Goal: Information Seeking & Learning: Learn about a topic

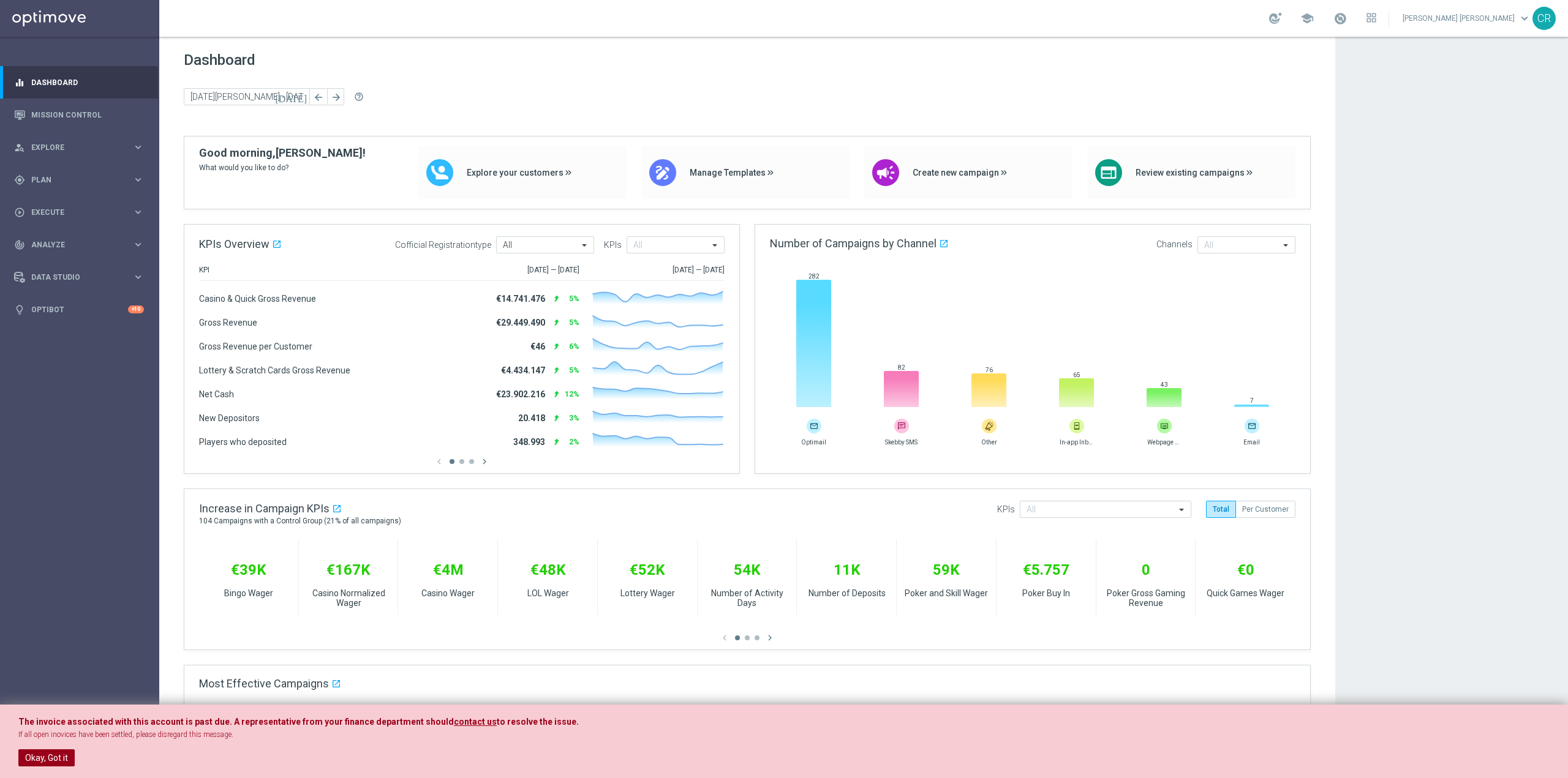
click at [53, 754] on button "Okay, Got it" at bounding box center [47, 758] width 56 height 17
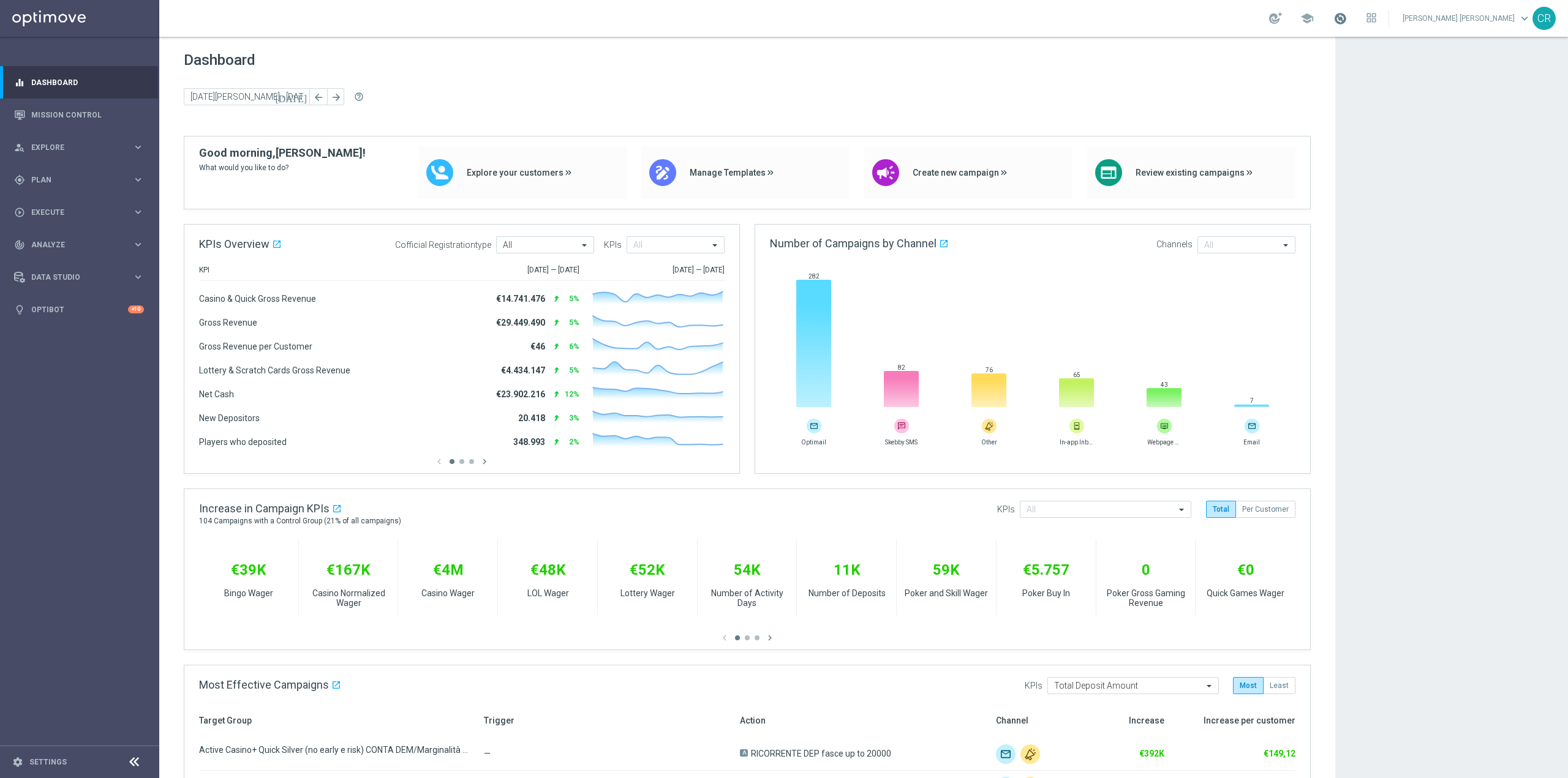
click at [1347, 16] on span at bounding box center [1340, 18] width 14 height 14
click at [1194, 75] on div "Dashboard today 20 Jan 2025 - 26 Jan 2025 arrow_back arrow_forward help_outline" at bounding box center [747, 94] width 1127 height 85
click at [68, 117] on link "Mission Control" at bounding box center [87, 115] width 113 height 33
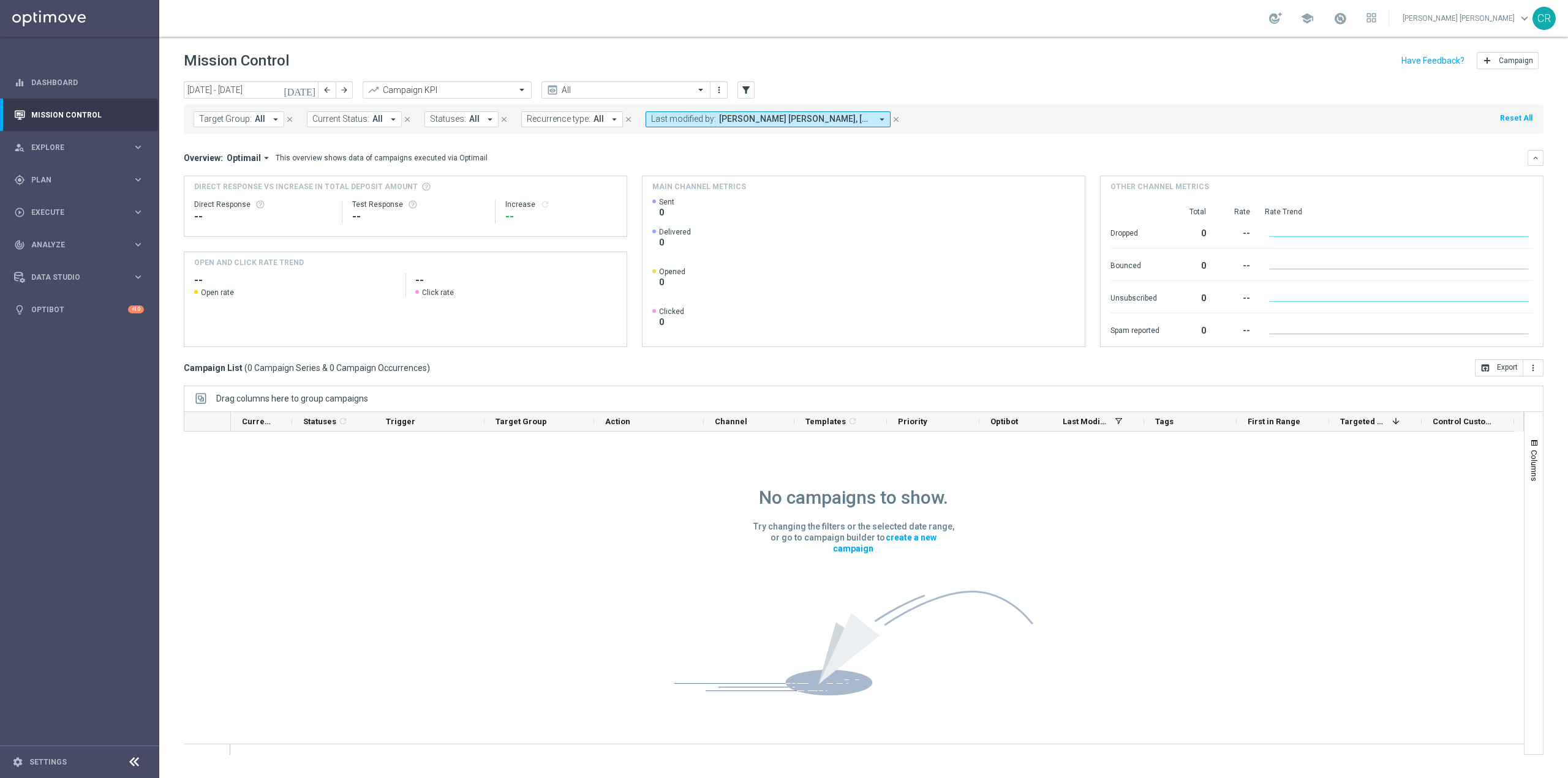
click at [313, 90] on icon "[DATE]" at bounding box center [300, 91] width 33 height 11
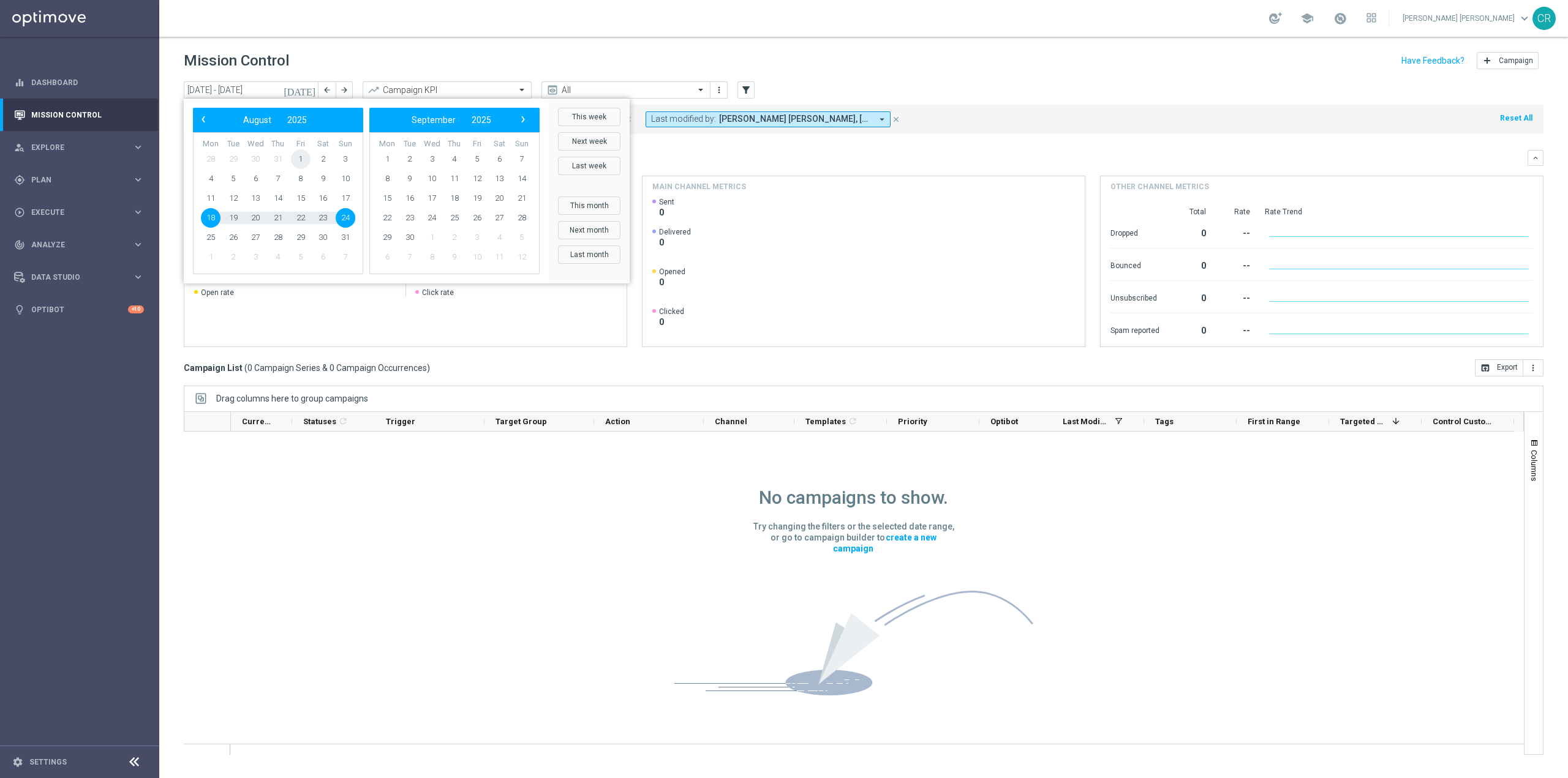
click at [299, 154] on span "1" at bounding box center [301, 159] width 20 height 20
click at [348, 197] on span "17" at bounding box center [345, 198] width 20 height 20
type input "01 Aug 2025 - 17 Aug 2025"
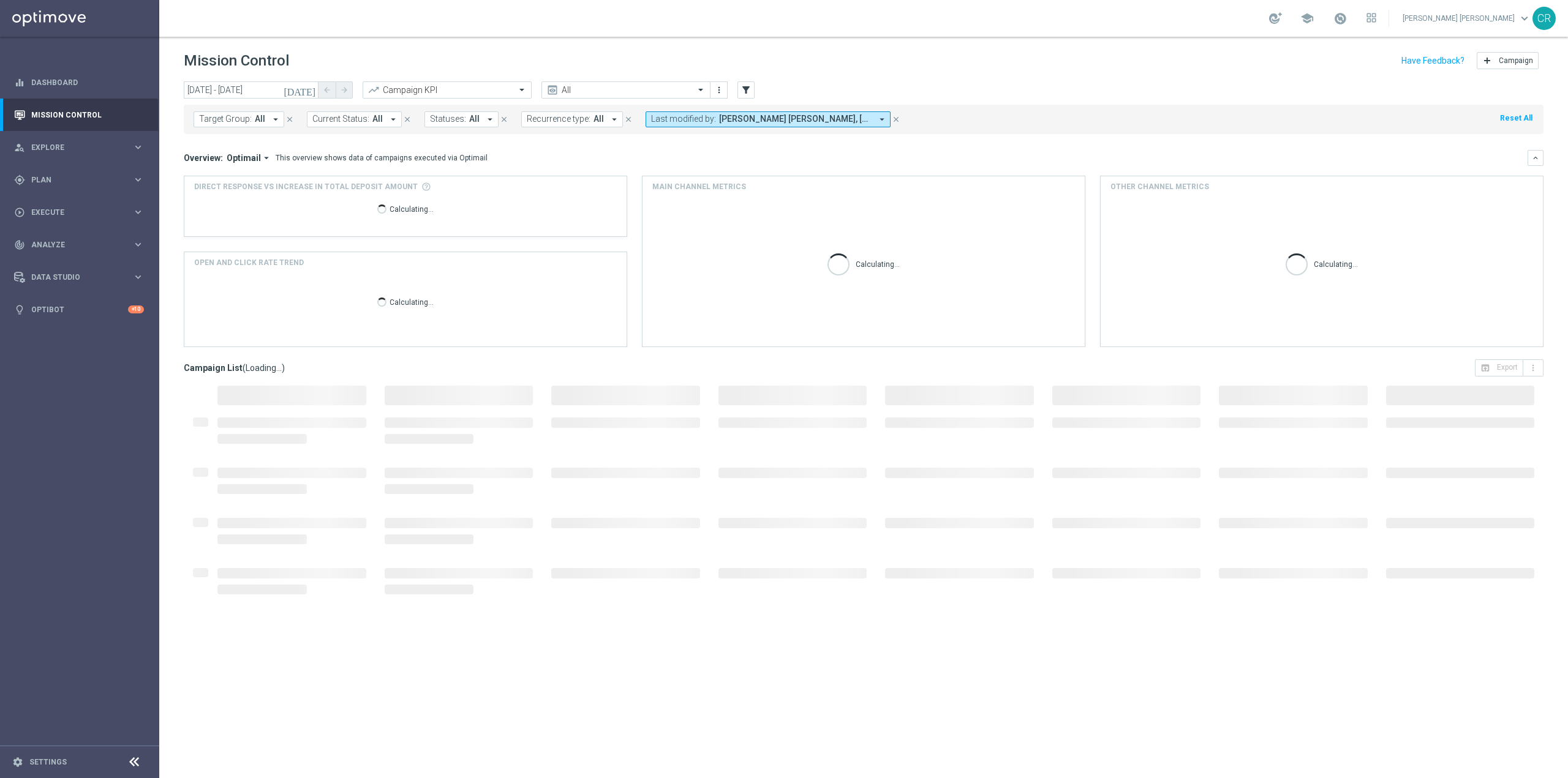
click at [241, 117] on span "Target Group:" at bounding box center [225, 119] width 53 height 11
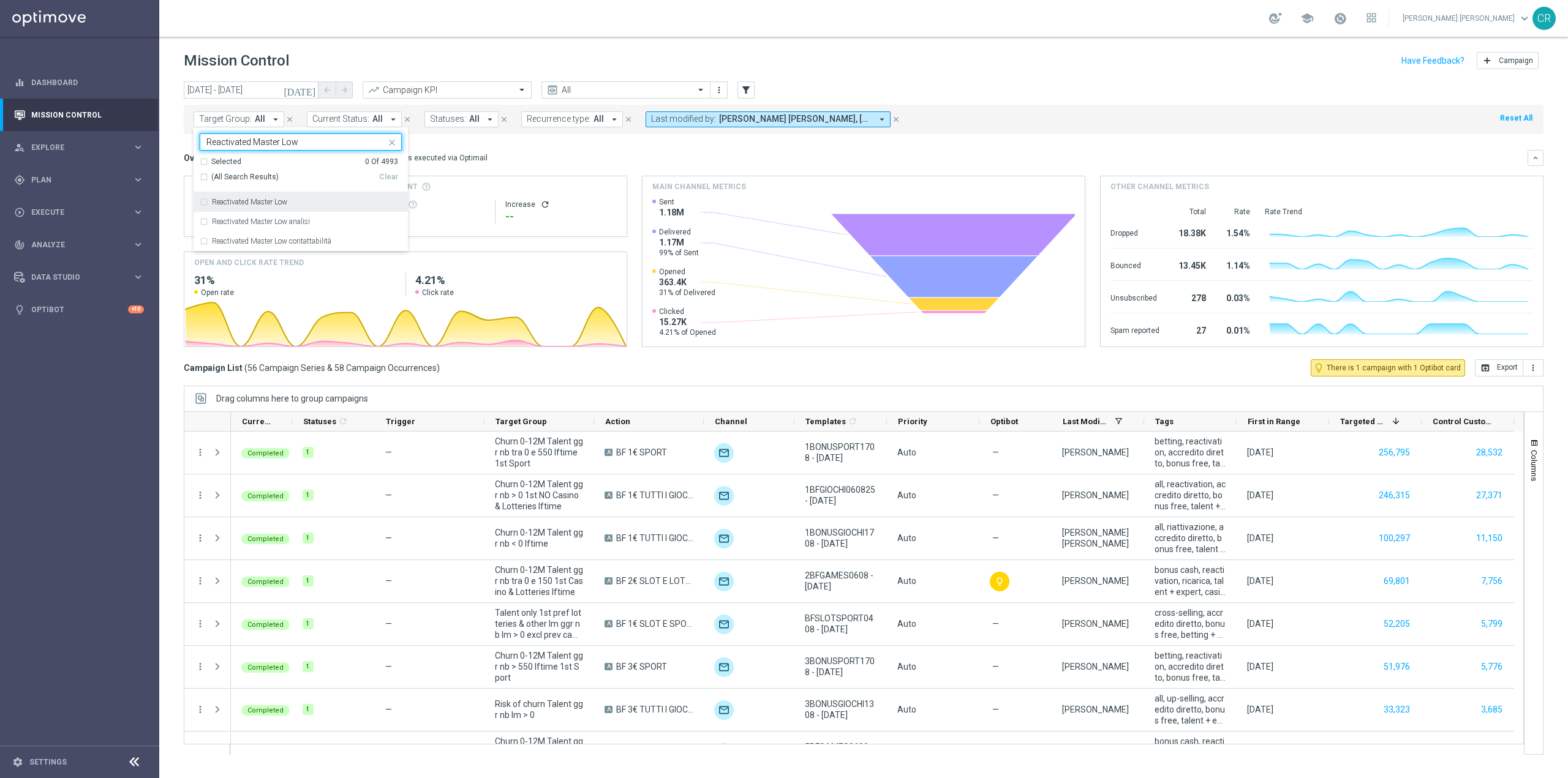
click at [202, 201] on div "Reactivated Master Low" at bounding box center [301, 202] width 202 height 20
type input "Reactivated Master Low"
click at [536, 155] on div "Overview: Optimail arrow_drop_down This overview shows data of campaigns execut…" at bounding box center [855, 158] width 1344 height 11
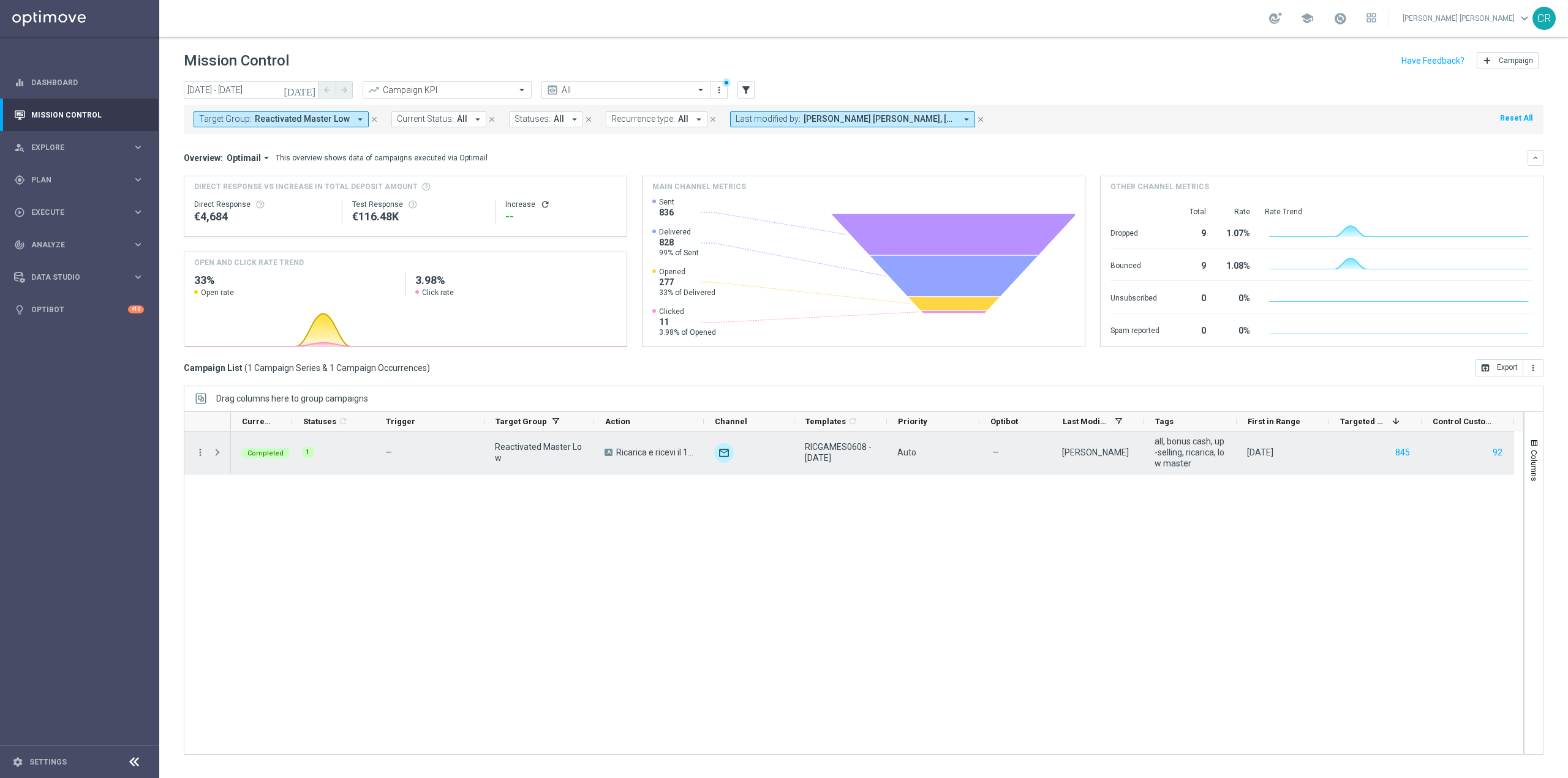
click at [218, 445] on span at bounding box center [219, 453] width 14 height 24
click at [218, 449] on span at bounding box center [218, 453] width 11 height 10
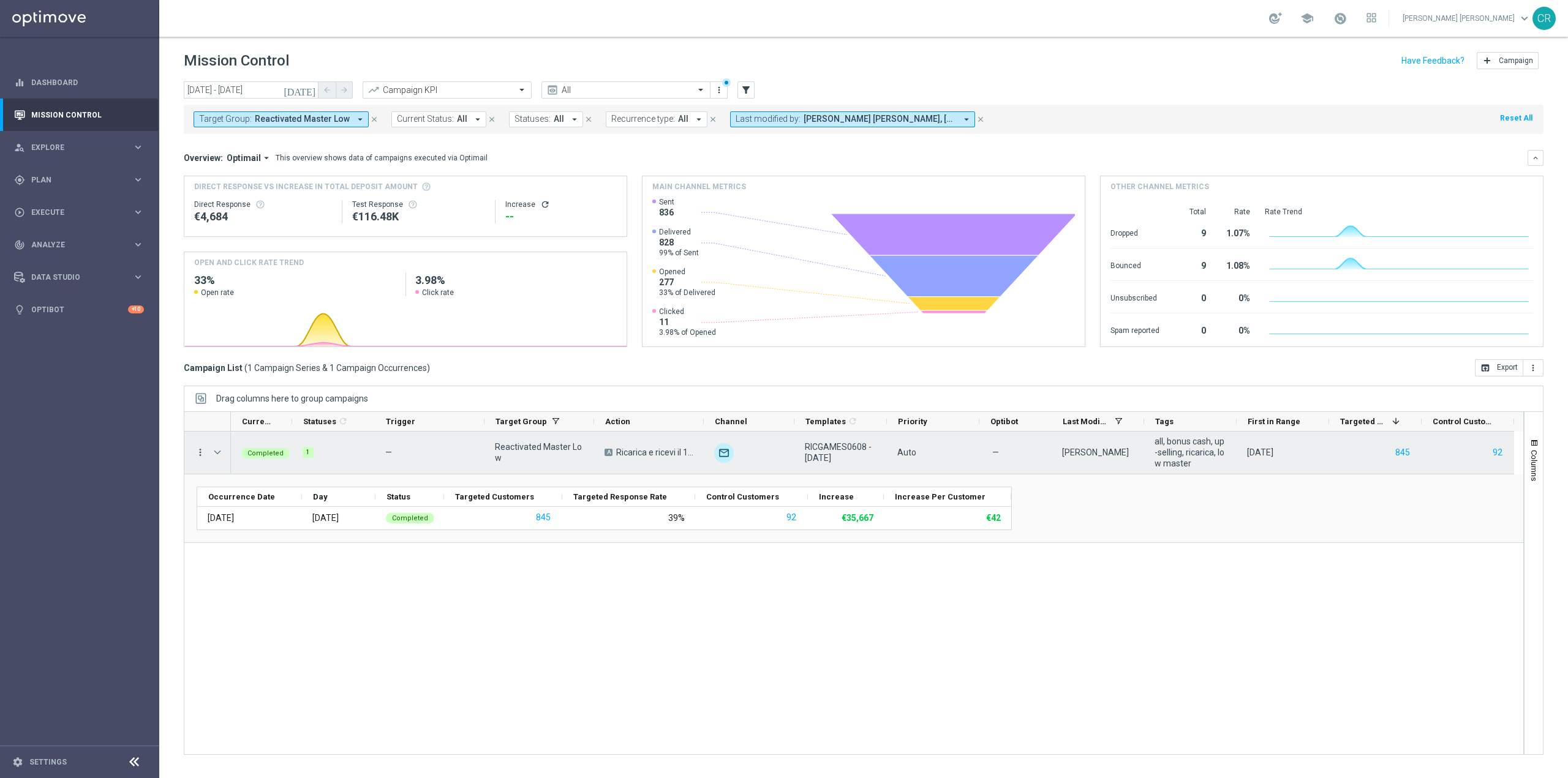
click at [205, 448] on icon "more_vert" at bounding box center [201, 453] width 11 height 11
click at [238, 524] on div "bar_chart Go to Campaign Analysis" at bounding box center [274, 528] width 138 height 17
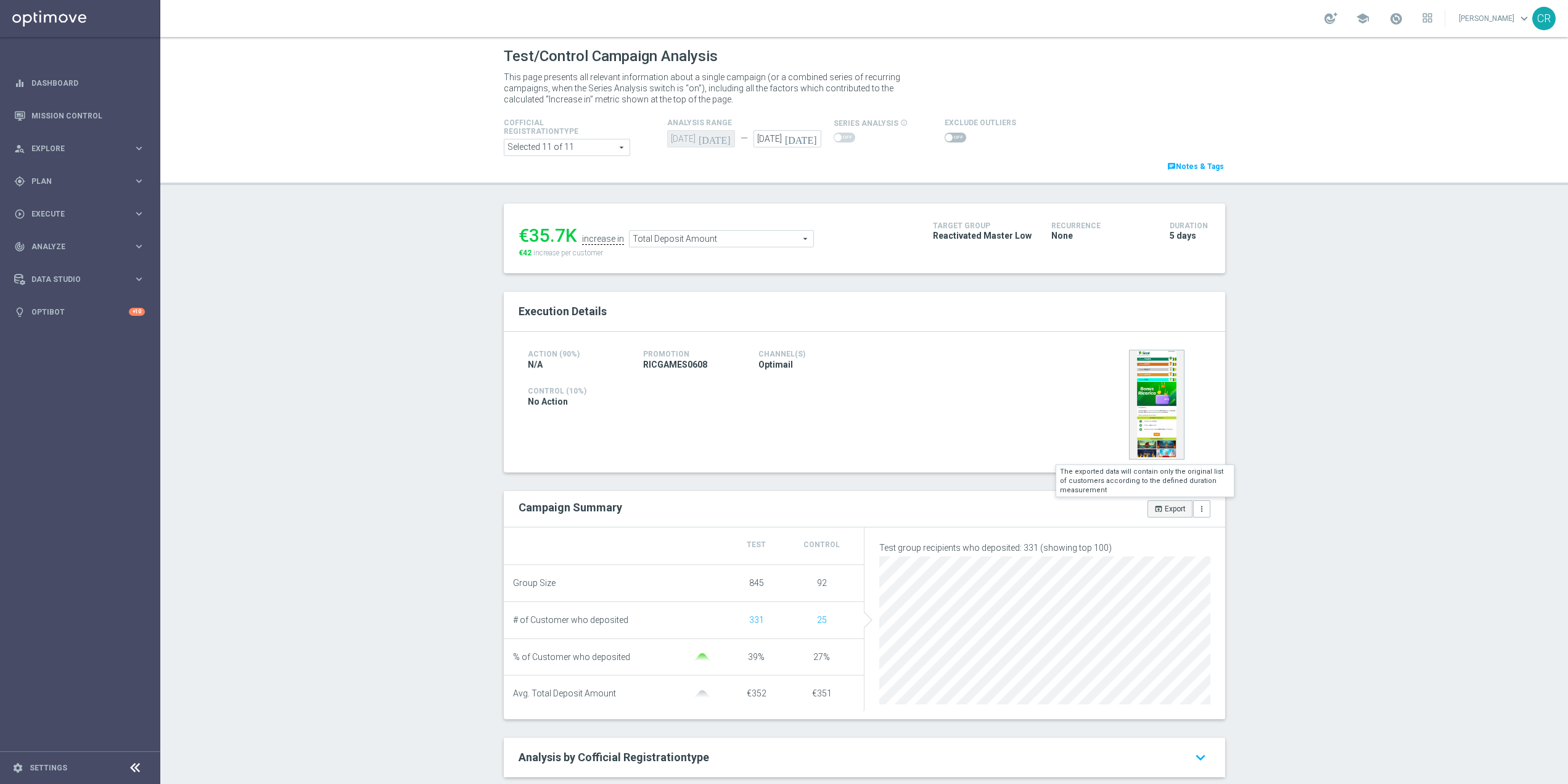
click at [1162, 510] on button "open_in_browser Export" at bounding box center [1170, 509] width 45 height 17
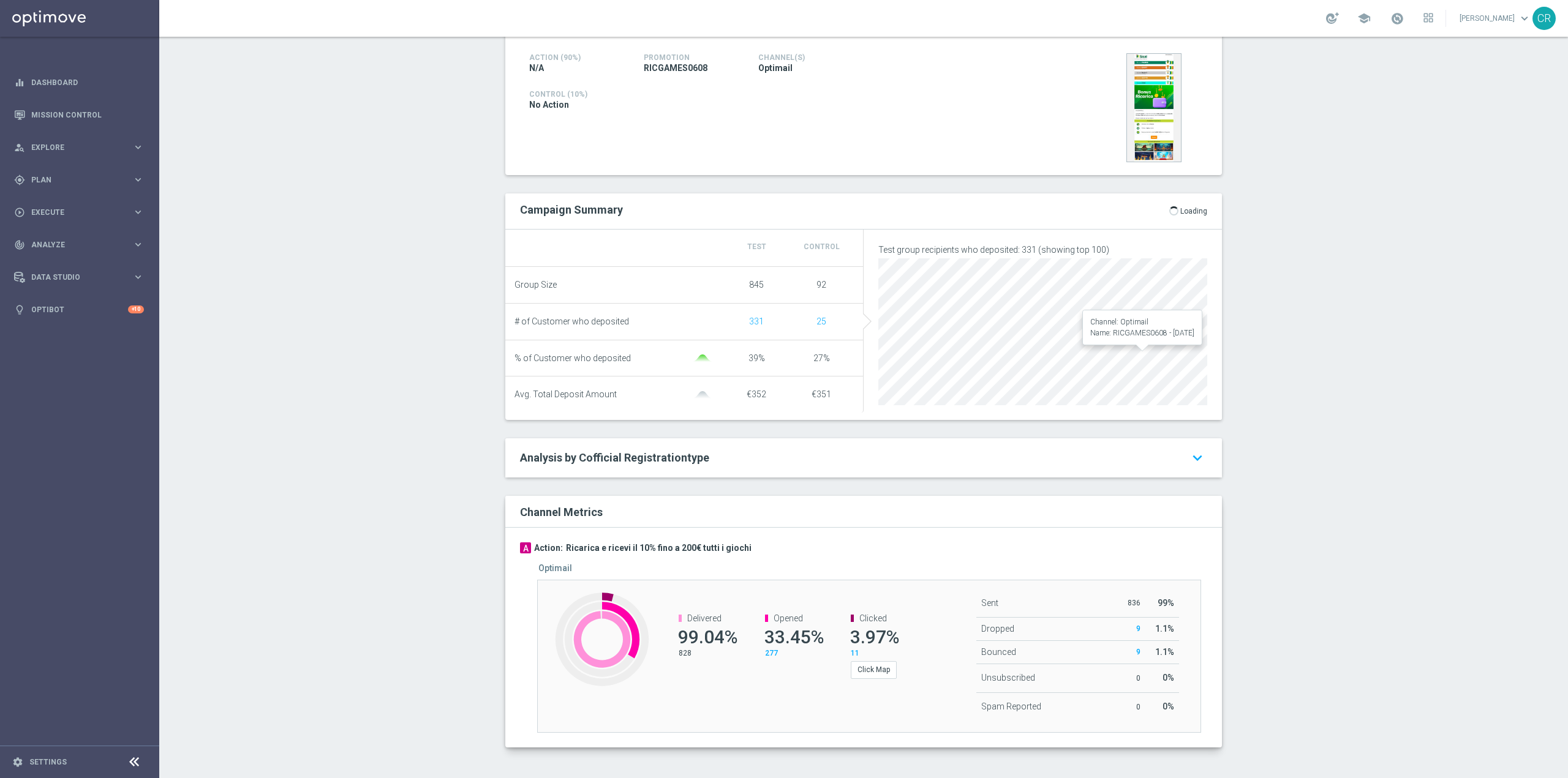
scroll to position [300, 0]
drag, startPoint x: 1459, startPoint y: 7, endPoint x: 1437, endPoint y: 340, distance: 333.7
click at [1437, 340] on div "Test/Control Campaign Analysis This page presents all relevant information abou…" at bounding box center [863, 407] width 1409 height 741
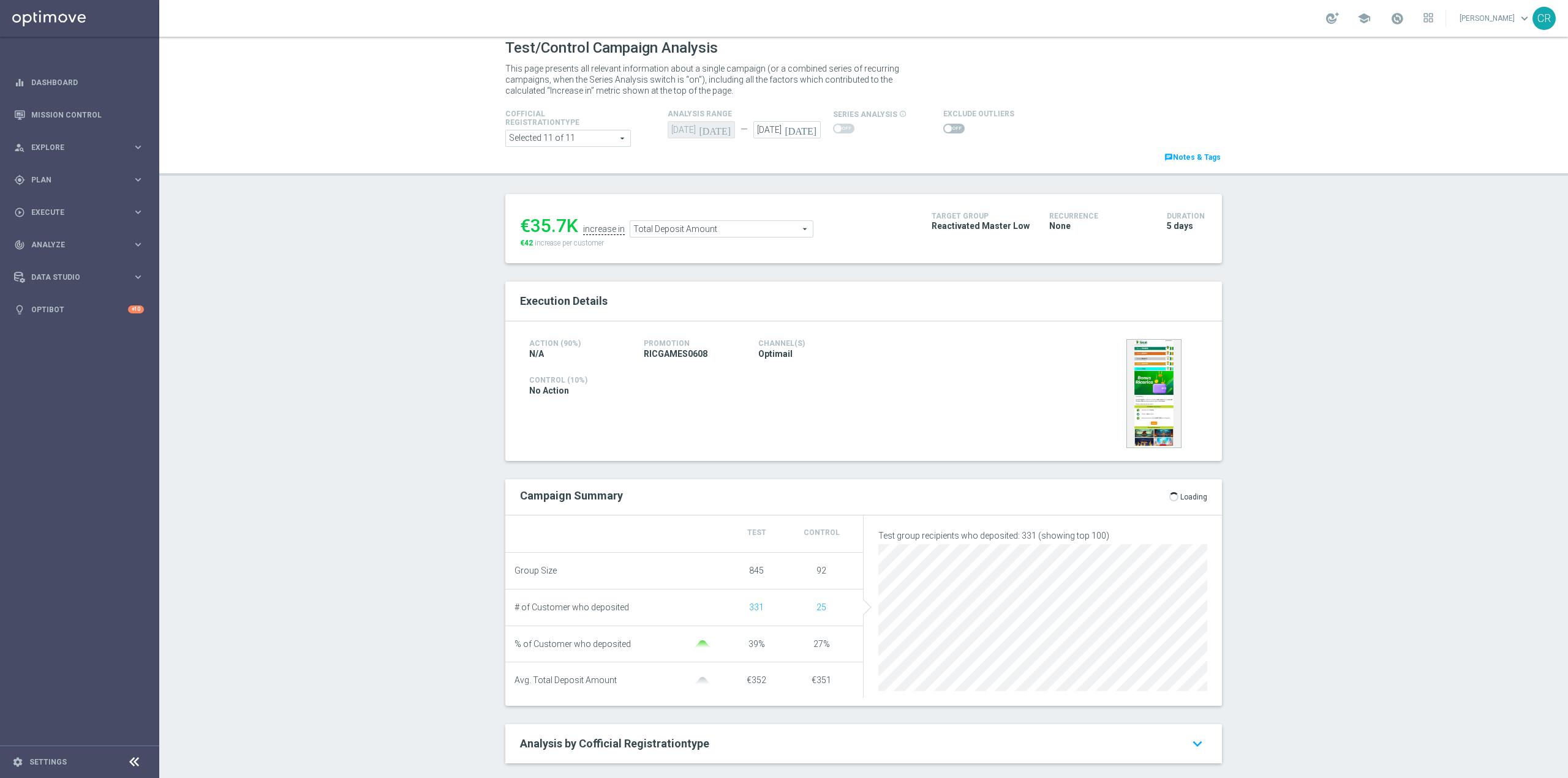
scroll to position [0, 0]
